Goal: Transaction & Acquisition: Purchase product/service

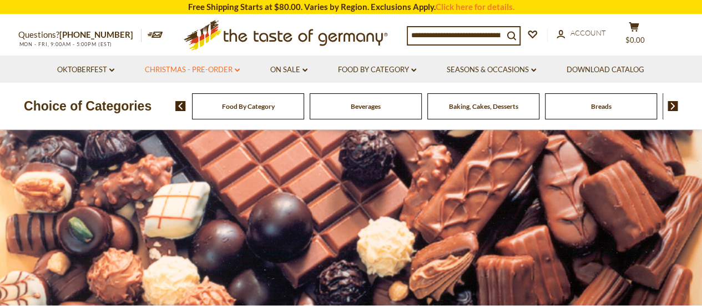
click at [209, 72] on link "Christmas - PRE-ORDER dropdown_arrow" at bounding box center [192, 70] width 95 height 12
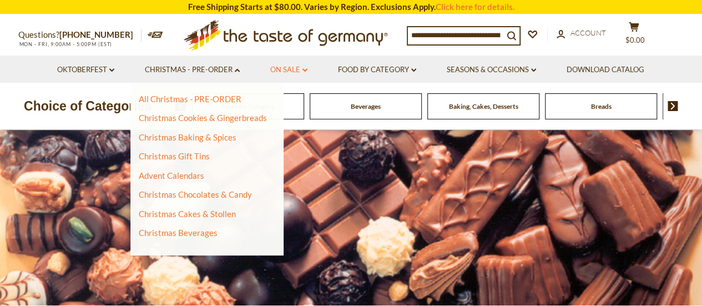
click at [295, 68] on link "On Sale dropdown_arrow" at bounding box center [288, 70] width 37 height 12
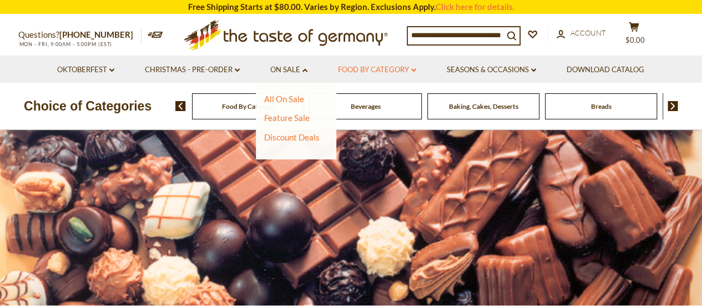
click at [367, 69] on link "Food By Category dropdown_arrow" at bounding box center [377, 70] width 78 height 12
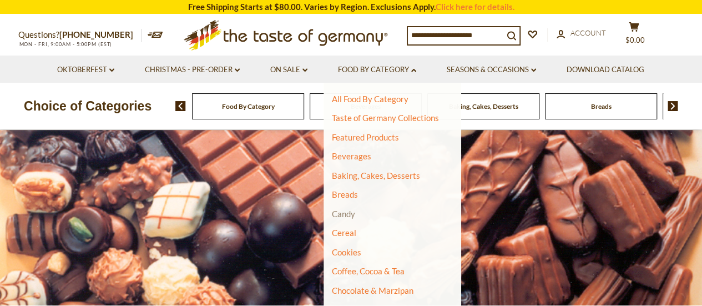
click at [344, 213] on link "Candy" at bounding box center [343, 214] width 23 height 10
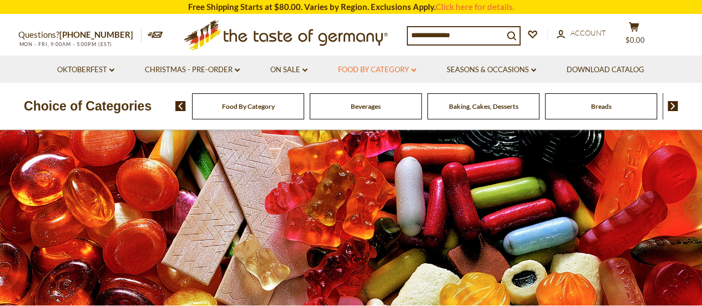
click at [414, 71] on icon "dropdown_arrow" at bounding box center [413, 70] width 5 height 4
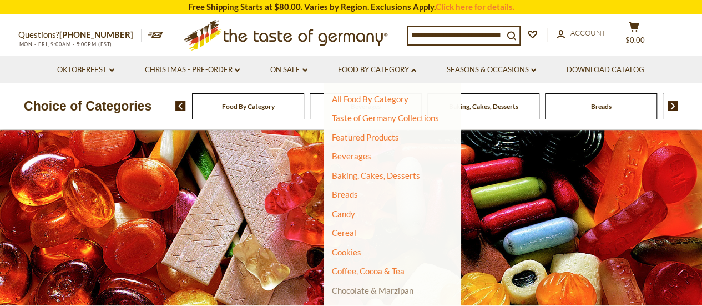
click at [371, 288] on link "Chocolate & Marzipan" at bounding box center [373, 290] width 82 height 10
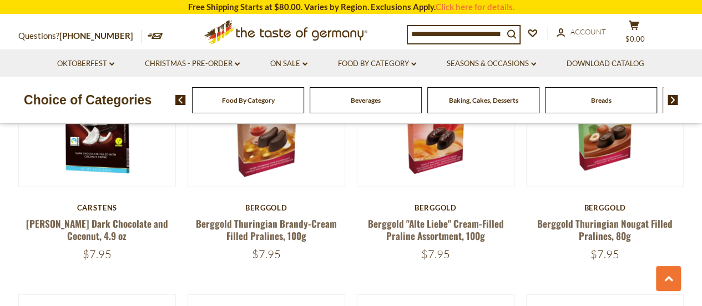
scroll to position [1223, 0]
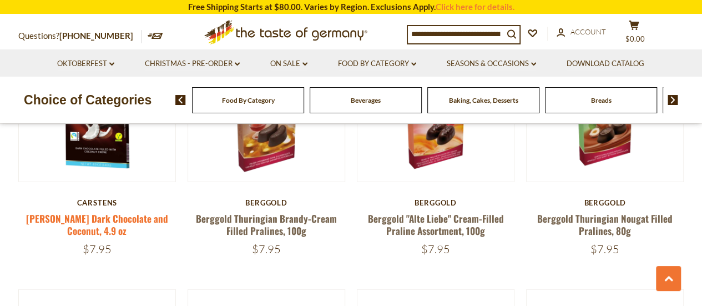
click at [100, 222] on link "[PERSON_NAME] Dark Chocolate and Coconut, 4.9 oz" at bounding box center [97, 224] width 142 height 26
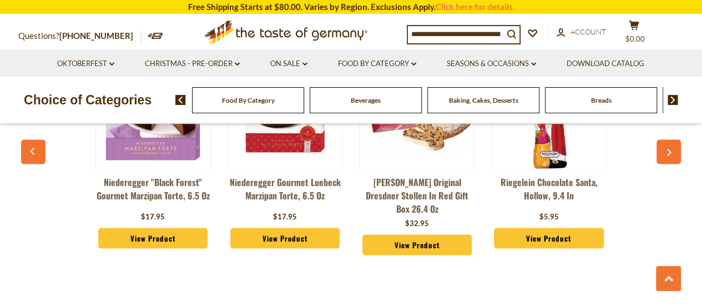
scroll to position [833, 0]
